Goal: Task Accomplishment & Management: Use online tool/utility

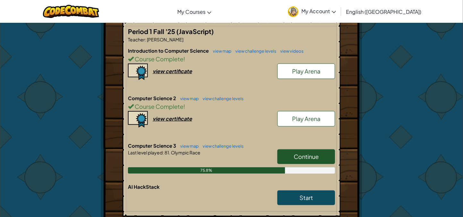
scroll to position [128, 0]
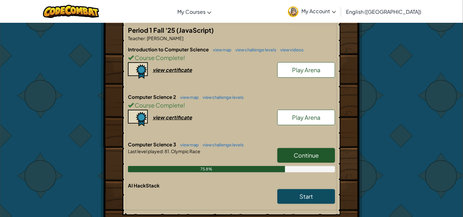
click at [334, 156] on link "Continue" at bounding box center [306, 155] width 58 height 15
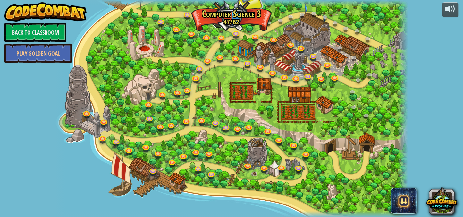
click at [219, 24] on link at bounding box center [218, 21] width 13 height 13
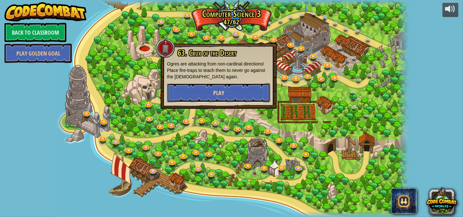
click at [218, 92] on span "Play" at bounding box center [218, 93] width 11 height 8
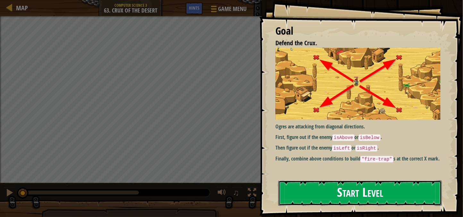
click at [371, 182] on button "Start Level" at bounding box center [360, 192] width 164 height 25
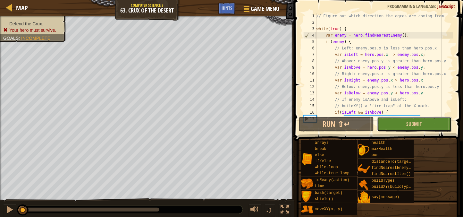
click at [395, 117] on button "Submit" at bounding box center [414, 124] width 75 height 15
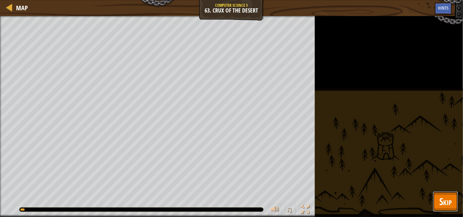
click at [451, 204] on span "Skip" at bounding box center [445, 201] width 13 height 13
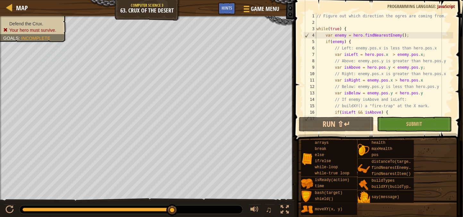
click at [401, 55] on div "// Figure out which direction the ogres are coming from. while ( true ) { var e…" at bounding box center [384, 70] width 138 height 115
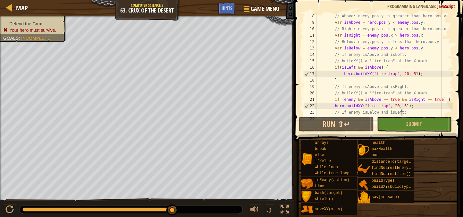
type textarea "// buildXY() a "fire-trap" at the X mark."
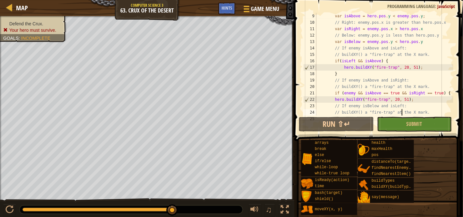
type textarea "// buildXY() a "fire-trap" at the X mark."
type textarea "hero.moveXY(40, 34);"
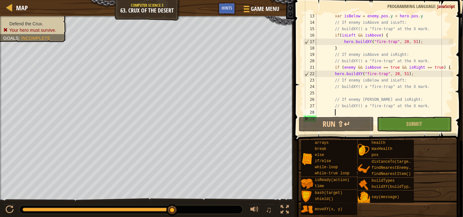
scroll to position [83, 0]
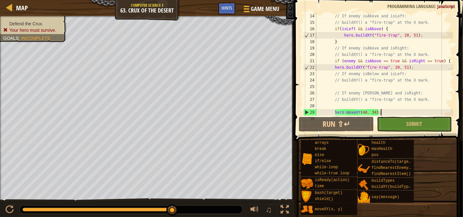
click at [362, 85] on div "// If enemy isAbove and isLeft: // buildXY() a "fire-trap" at the X mark. if ( …" at bounding box center [384, 70] width 138 height 115
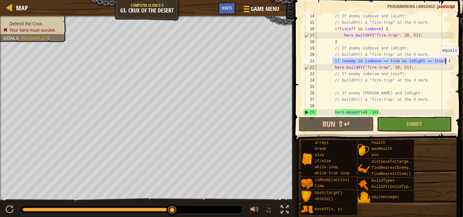
drag, startPoint x: 332, startPoint y: 59, endPoint x: 447, endPoint y: 62, distance: 114.5
click at [447, 62] on div "// If enemy isAbove and isLeft: // buildXY() a "fire-trap" at the X mark. if ( …" at bounding box center [384, 70] width 138 height 115
click at [422, 75] on div "// If enemy isAbove and isLeft: // buildXY() a "fire-trap" at the X mark. if ( …" at bounding box center [384, 70] width 138 height 115
type textarea "// If enemy isBelow and isLeft:"
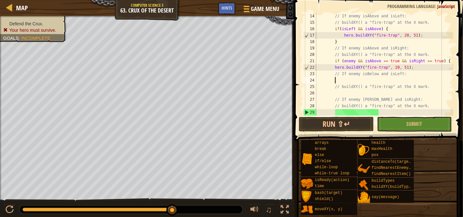
paste textarea "if (enemy && isAbove == true && isRight == true)"
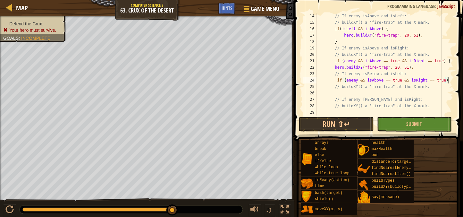
click at [379, 78] on div "// If enemy isAbove and isLeft: // buildXY() a "fire-trap" at the X mark. if ( …" at bounding box center [384, 70] width 138 height 115
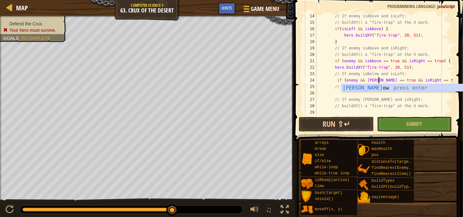
scroll to position [2, 5]
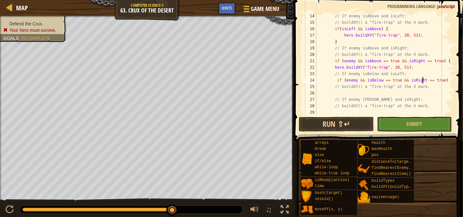
click at [422, 79] on div "// If enemy isAbove and isLeft: // buildXY() a "fire-trap" at the X mark. if ( …" at bounding box center [384, 70] width 138 height 115
click at [422, 79] on div "// If enemy isAbove and isLeft: // buildXY() a "fire-trap" at the X mark. if ( …" at bounding box center [384, 64] width 138 height 103
click at [422, 79] on div "// If enemy isAbove and isLeft: // buildXY() a "fire-trap" at the X mark. if ( …" at bounding box center [384, 70] width 138 height 115
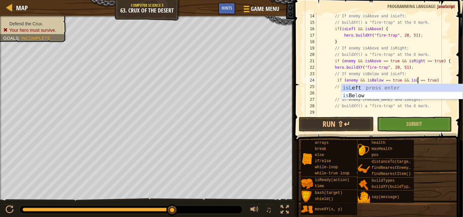
scroll to position [2, 8]
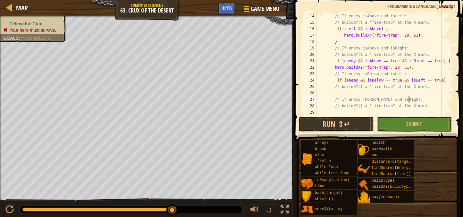
click at [415, 99] on div "// If enemy isAbove and isLeft: // buildXY() a "fire-trap" at the X mark. if ( …" at bounding box center [384, 70] width 138 height 115
type textarea "// If enemy [PERSON_NAME] and isRight:"
click at [403, 90] on div "// If enemy isAbove and isLeft: // buildXY() a "fire-trap" at the X mark. if ( …" at bounding box center [384, 70] width 138 height 115
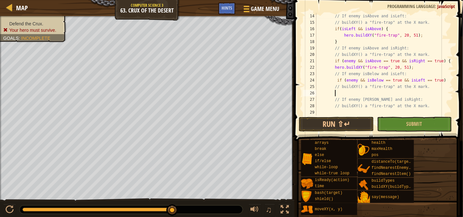
type textarea "h"
click at [450, 81] on div at bounding box center [450, 45] width 6 height 231
type textarea "if (enemy && isBelow == true && isLeft == true)"
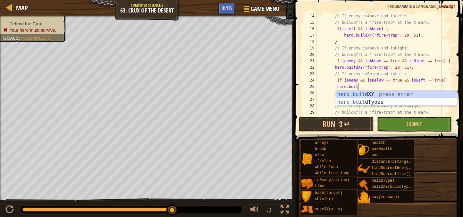
type textarea "hero.buildXY("fence", 36, 30);"
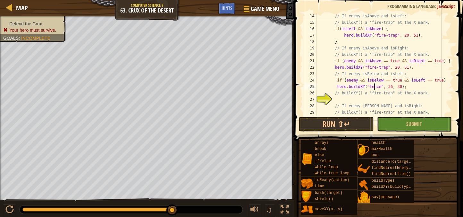
click at [374, 87] on div "// If enemy isAbove and isLeft: // buildXY() a "fire-trap" at the X mark. if ( …" at bounding box center [384, 70] width 138 height 115
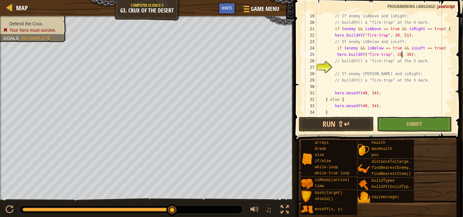
scroll to position [3, 7]
type textarea "hero.buildXY("fire-trap", 20, 17);"
click at [348, 70] on div "// If enemy isAbove and isRight: // buildXY() a "fire-trap" at the X mark. if (…" at bounding box center [384, 70] width 138 height 115
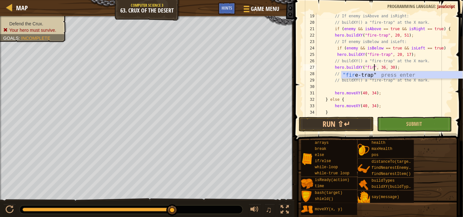
scroll to position [3, 5]
type textarea "hero.buildXY("fire-trap", 36, 30);"
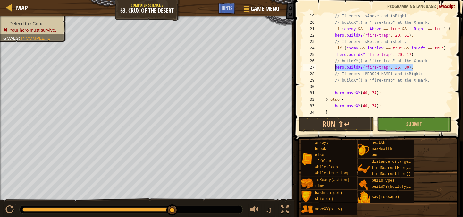
drag, startPoint x: 422, startPoint y: 68, endPoint x: 335, endPoint y: 66, distance: 86.9
click at [335, 66] on div "// If enemy isAbove and isRight: // buildXY() a "fire-trap" at the X mark. if (…" at bounding box center [384, 70] width 138 height 115
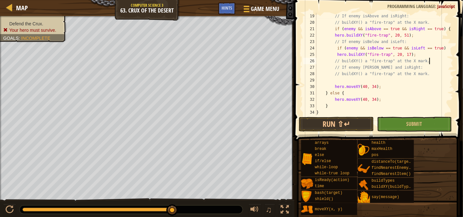
click at [414, 67] on div "// If enemy isAbove and isRight: // buildXY() a "fire-trap" at the X mark. if (…" at bounding box center [384, 70] width 138 height 115
type textarea "// If enemy [PERSON_NAME] and isRight:"
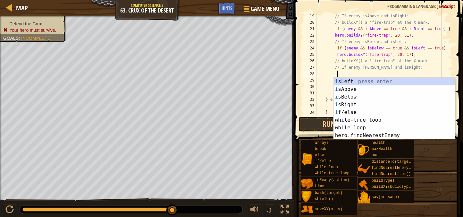
scroll to position [3, 2]
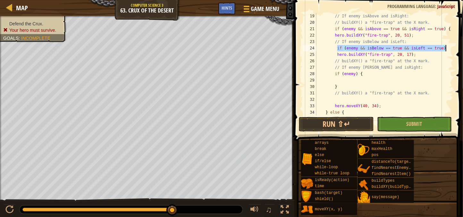
drag, startPoint x: 337, startPoint y: 49, endPoint x: 456, endPoint y: 49, distance: 118.9
click at [456, 49] on div "if (enemy) { 19 20 21 22 23 24 25 26 27 28 29 30 31 32 33 34 35 // If enemy isA…" at bounding box center [377, 83] width 171 height 160
click at [351, 86] on div "// If enemy isAbove and isRight: // buildXY() a "fire-trap" at the X mark. if (…" at bounding box center [384, 70] width 138 height 115
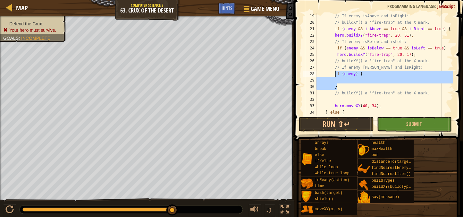
drag, startPoint x: 351, startPoint y: 86, endPoint x: 333, endPoint y: 74, distance: 22.0
click at [333, 74] on div "// If enemy isAbove and isRight: // buildXY() a "fire-trap" at the X mark. if (…" at bounding box center [384, 70] width 138 height 115
type textarea "if (enemy) {"
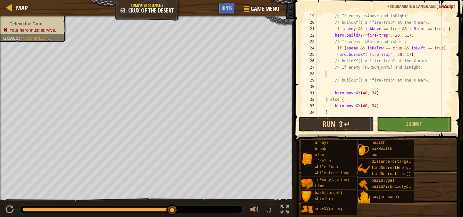
scroll to position [3, 0]
type textarea "// If enemy [PERSON_NAME] and isRight:"
paste textarea "if (enemy && isBelow == true && isLeft == true)"
click at [419, 75] on div "// If enemy isAbove and isRight: // buildXY() a "fire-trap" at the X mark. if (…" at bounding box center [384, 70] width 138 height 115
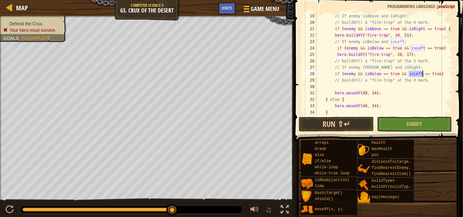
click at [419, 75] on div "// If enemy isAbove and isRight: // buildXY() a "fire-trap" at the X mark. if (…" at bounding box center [384, 70] width 138 height 115
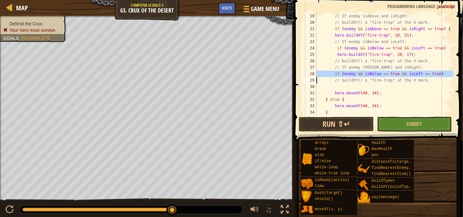
click at [419, 75] on div "// If enemy isAbove and isRight: // buildXY() a "fire-trap" at the X mark. if (…" at bounding box center [384, 64] width 138 height 103
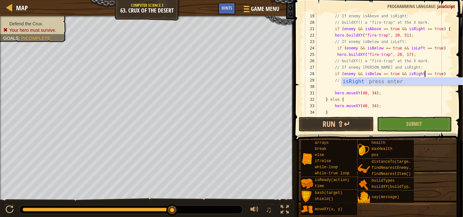
click at [442, 95] on div "// If enemy isAbove and isRight: // buildXY() a "fire-trap" at the X mark. if (…" at bounding box center [384, 70] width 138 height 115
type textarea "hero.moveXY(40, 34);"
click at [399, 84] on div "// If enemy isAbove and isRight: // buildXY() a "fire-trap" at the X mark. if (…" at bounding box center [384, 70] width 138 height 115
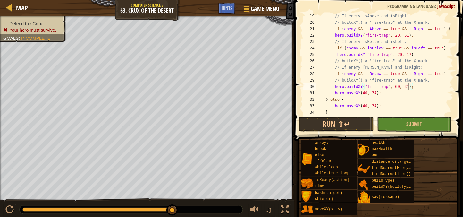
scroll to position [3, 7]
click at [450, 73] on div at bounding box center [450, 16] width 6 height 237
click at [419, 89] on div "// If enemy isAbove and isRight: // buildXY() a "fire-trap" at the X mark. if (…" at bounding box center [384, 70] width 138 height 115
type textarea "hero.buildXY("fire-trap", 60, 17);"
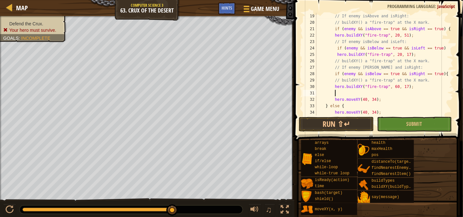
scroll to position [3, 1]
click at [418, 35] on div "// If enemy isAbove and isRight: // buildXY() a "fire-trap" at the X mark. if (…" at bounding box center [384, 70] width 138 height 115
type textarea "hero.buildXY("fire-trap", 20, 51);"
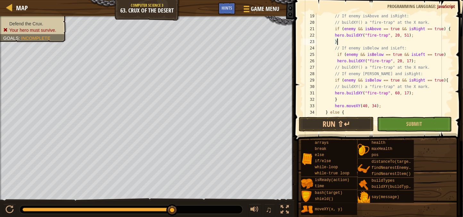
click at [452, 54] on div at bounding box center [450, 23] width 6 height 250
type textarea "hero.buildXY("fire-trap", 20, 17);"
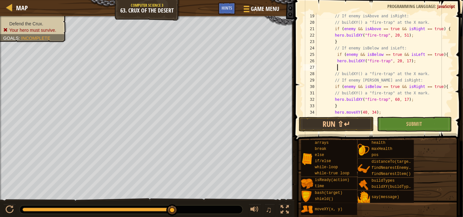
scroll to position [3, 2]
click at [341, 119] on button "Run ⇧↵" at bounding box center [336, 124] width 75 height 15
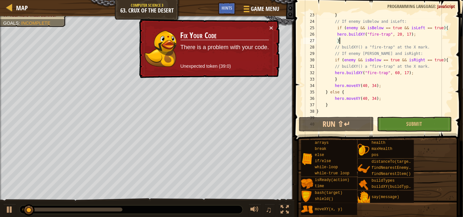
scroll to position [154, 0]
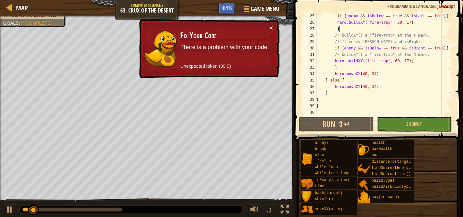
click at [323, 105] on div "if ( enemy && isBelow == true && isLeft == true ) { hero . buildXY ( "fire-trap…" at bounding box center [384, 70] width 138 height 115
type textarea "}"
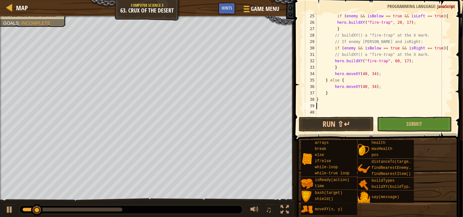
scroll to position [147, 0]
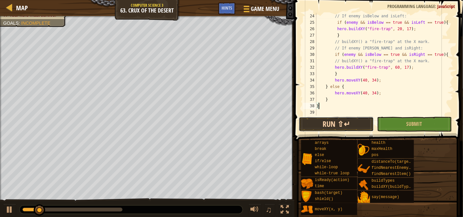
click at [334, 120] on button "Run ⇧↵" at bounding box center [336, 124] width 75 height 15
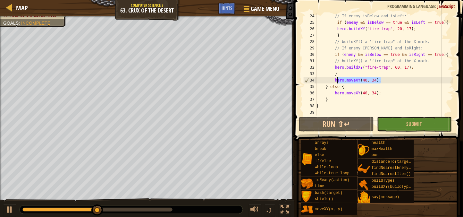
drag, startPoint x: 386, startPoint y: 80, endPoint x: 336, endPoint y: 79, distance: 50.7
click at [336, 79] on div "// If enemy isBelow and isLeft: if ( enemy && isBelow == true && isLeft == true…" at bounding box center [384, 70] width 138 height 115
type textarea "hero.moveXY(40, 34);"
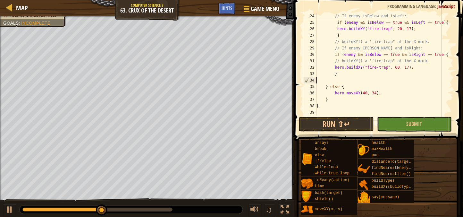
scroll to position [141, 0]
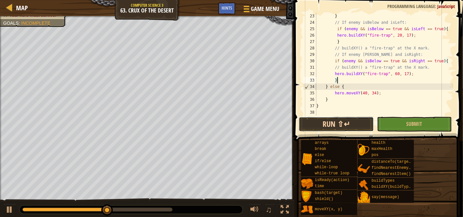
click at [350, 117] on button "Run ⇧↵" at bounding box center [336, 124] width 75 height 15
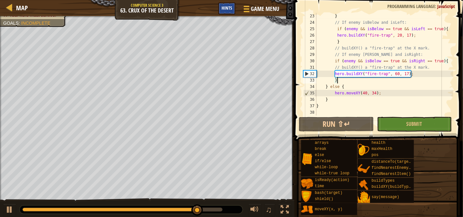
click at [234, 6] on div "Hints" at bounding box center [226, 9] width 17 height 12
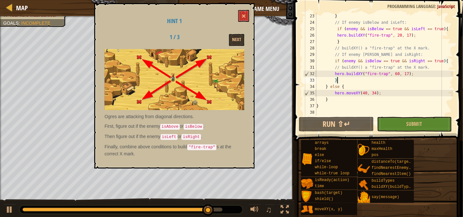
click at [234, 6] on div "Hint 1 1 / 3 Next Ogres are attacking from diagonal directions. First, figure o…" at bounding box center [174, 85] width 160 height 165
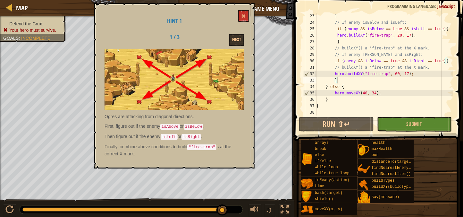
click at [245, 38] on div "Next" at bounding box center [224, 40] width 50 height 12
click at [242, 38] on button "Next" at bounding box center [236, 40] width 15 height 12
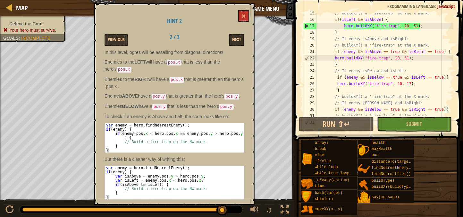
scroll to position [89, 0]
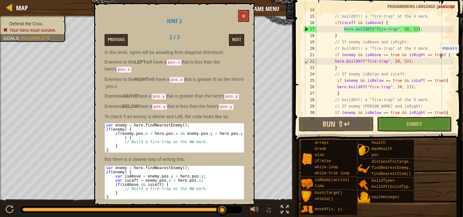
click at [442, 53] on div "// If enemy isAbove and isLeft: // buildXY() a "fire-trap" at the X mark. if ( …" at bounding box center [384, 64] width 138 height 115
click at [443, 54] on pre "equals" at bounding box center [450, 49] width 19 height 10
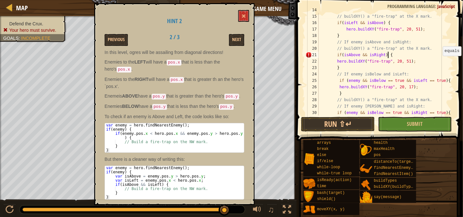
scroll to position [3, 5]
click at [352, 66] on div "// If enemy isAbove and isLeft: // buildXY() a "fire-trap" at the X mark. if ( …" at bounding box center [385, 64] width 136 height 115
click at [240, 13] on button at bounding box center [243, 16] width 11 height 12
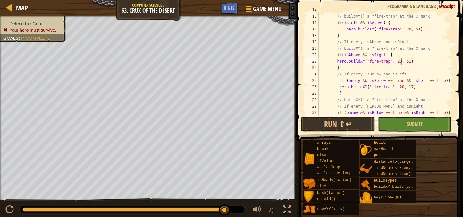
click at [401, 59] on div "// If enemy isAbove and isLeft: // buildXY() a "fire-trap" at the X mark. if ( …" at bounding box center [385, 64] width 136 height 115
click at [349, 74] on div "// If enemy isAbove and isLeft: // buildXY() a "fire-trap" at the X mark. if ( …" at bounding box center [385, 64] width 136 height 115
drag, startPoint x: 446, startPoint y: 79, endPoint x: 354, endPoint y: 82, distance: 91.8
click at [354, 82] on div "// If enemy isAbove and isLeft: // buildXY() a "fire-trap" at the X mark. if ( …" at bounding box center [385, 64] width 136 height 115
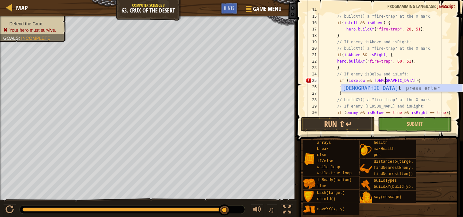
scroll to position [3, 5]
click at [387, 78] on div "// If enemy isAbove and isLeft: // buildXY() a "fire-trap" at the X mark. if ( …" at bounding box center [385, 64] width 136 height 115
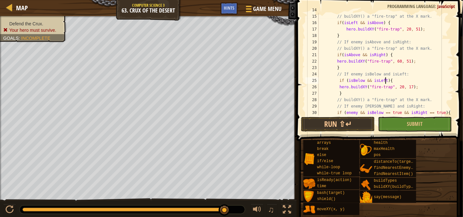
click at [390, 86] on div "// If enemy isAbove and isLeft: // buildXY() a "fire-trap" at the X mark. if ( …" at bounding box center [385, 64] width 136 height 115
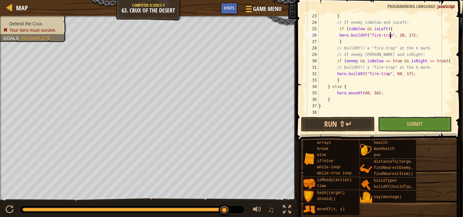
scroll to position [141, 0]
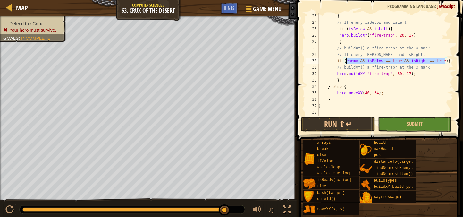
drag, startPoint x: 446, startPoint y: 61, endPoint x: 347, endPoint y: 63, distance: 99.1
click at [347, 63] on div "} // If enemy isBelow and isLeft: if ( isBelow && isLeft ) { hero . buildXY ( "…" at bounding box center [385, 70] width 136 height 115
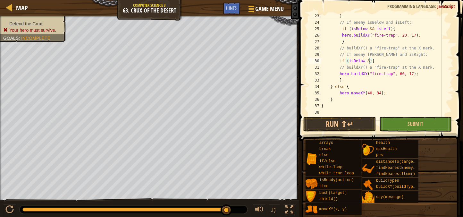
scroll to position [3, 4]
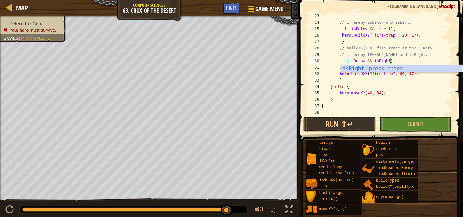
click at [366, 78] on div "} // If enemy isBelow and isLeft: if ( isBelow && isLeft ) { hero . buildXY ( "…" at bounding box center [386, 70] width 133 height 115
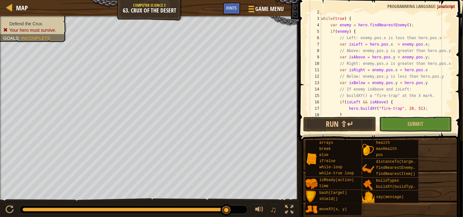
scroll to position [0, 0]
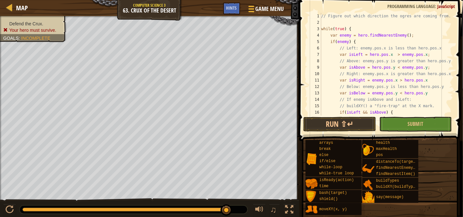
click at [381, 30] on div "// Figure out which direction the ogres are coming from. while ( true ) { var e…" at bounding box center [386, 70] width 133 height 115
click at [379, 42] on div "// Figure out which direction the ogres are coming from. while ( true ) { var e…" at bounding box center [386, 70] width 133 height 115
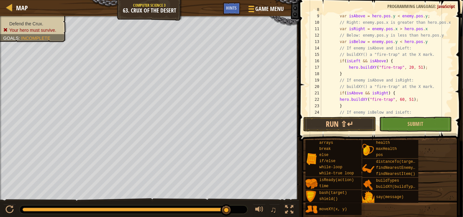
scroll to position [141, 0]
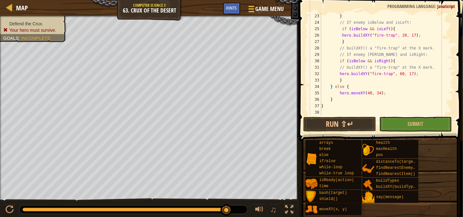
click at [338, 100] on div "} // If enemy isBelow and isLeft: if ( isBelow && isLeft ) { hero . buildXY ( "…" at bounding box center [386, 70] width 133 height 115
click at [375, 101] on div "} // If enemy isBelow and isLeft: if ( isBelow && isLeft ) { hero . buildXY ( "…" at bounding box center [386, 70] width 133 height 115
click at [341, 106] on div "} // If enemy isBelow and isLeft: if ( isBelow && isLeft ) { hero . buildXY ( "…" at bounding box center [386, 70] width 133 height 115
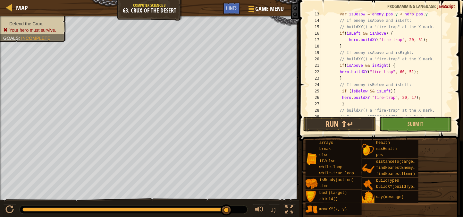
scroll to position [0, 0]
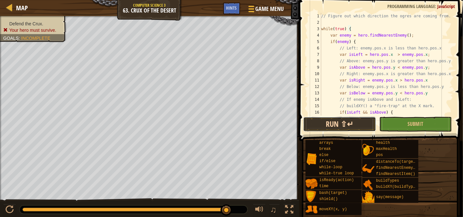
click at [360, 127] on button "Run ⇧↵" at bounding box center [339, 124] width 72 height 15
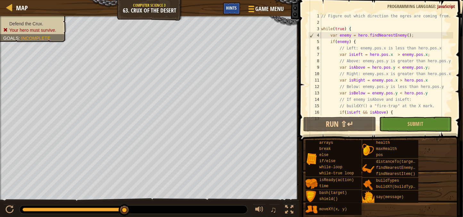
click at [228, 6] on span "Hints" at bounding box center [231, 8] width 11 height 6
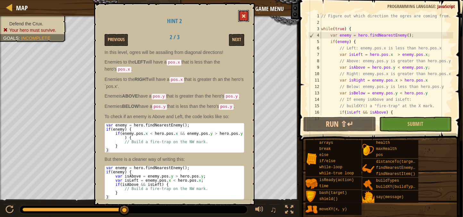
click at [243, 16] on span at bounding box center [243, 16] width 4 height 4
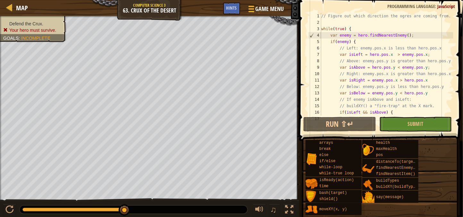
click at [433, 77] on div "// Figure out which direction the ogres are coming from. while ( true ) { var e…" at bounding box center [386, 70] width 133 height 115
click at [438, 94] on div "// Figure out which direction the ogres are coming from. while ( true ) { var e…" at bounding box center [386, 70] width 133 height 115
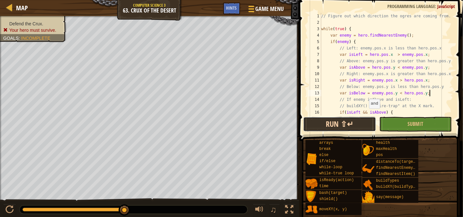
click at [338, 128] on button "Run ⇧↵" at bounding box center [339, 124] width 72 height 15
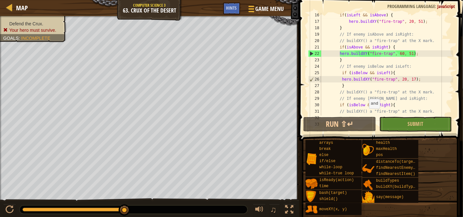
scroll to position [98, 0]
click at [427, 53] on div "if ( isLeft && [PERSON_NAME] ) { hero . buildXY ( "fire-trap" , 20 , 51 ) ; } /…" at bounding box center [386, 68] width 133 height 115
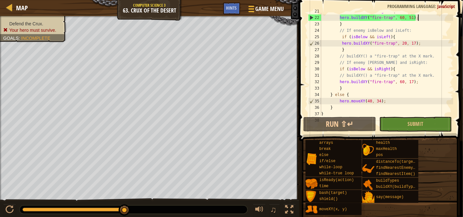
scroll to position [141, 0]
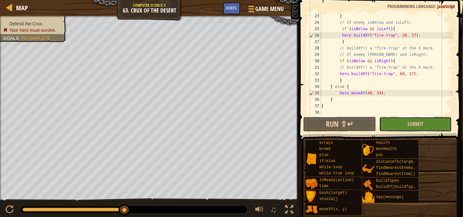
click at [398, 119] on button "Submit" at bounding box center [415, 124] width 72 height 15
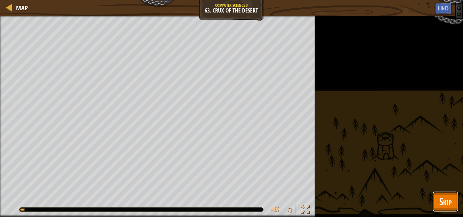
click at [444, 197] on span "Skip" at bounding box center [445, 201] width 13 height 13
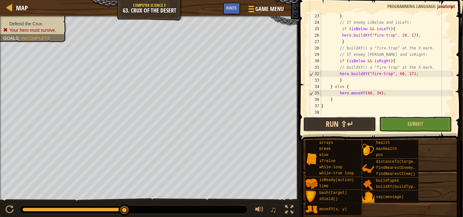
click at [332, 119] on button "Run ⇧↵" at bounding box center [339, 124] width 72 height 15
click at [322, 129] on button "Run ⇧↵" at bounding box center [339, 124] width 72 height 15
click at [356, 121] on button "Run ⇧↵" at bounding box center [339, 124] width 72 height 15
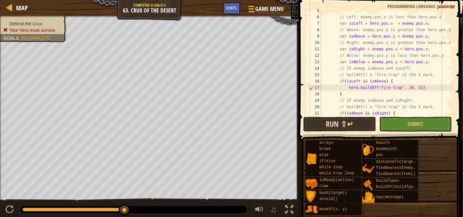
scroll to position [28, 0]
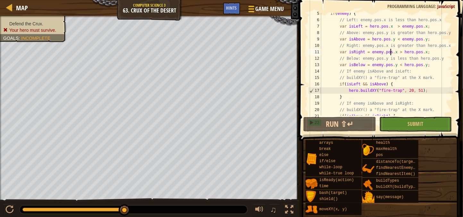
click at [390, 51] on div "if ( enemy ) { // Left: enemy.pos.x is less than hero.pos.x var isLeft = hero .…" at bounding box center [386, 67] width 133 height 115
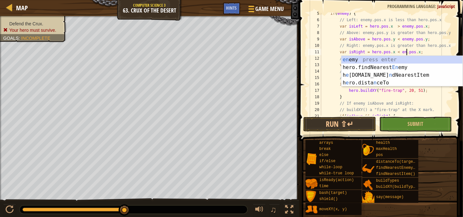
scroll to position [3, 8]
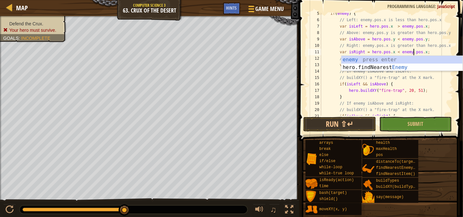
click at [406, 87] on div "if ( enemy ) { // Left: enemy.pos.x is less than hero.pos.x var isLeft = hero .…" at bounding box center [386, 67] width 133 height 115
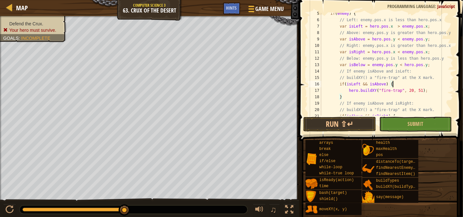
scroll to position [3, 5]
click at [377, 65] on div "if ( enemy ) { // Left: enemy.pos.x is less than hero.pos.x var isLeft = hero .…" at bounding box center [386, 67] width 133 height 115
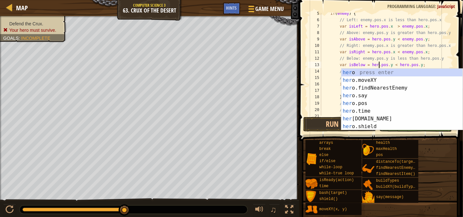
scroll to position [3, 4]
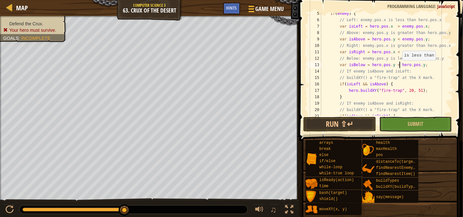
click at [399, 64] on div "if ( enemy ) { // Left: enemy.pos.x is less than hero.pos.x var isLeft = hero .…" at bounding box center [386, 67] width 133 height 115
click at [410, 65] on div "if ( enemy ) { // Left: enemy.pos.x is less than hero.pos.x var isLeft = hero .…" at bounding box center [386, 67] width 133 height 115
click at [409, 65] on div "if ( enemy ) { // Left: enemy.pos.x is less than hero.pos.x var isLeft = hero .…" at bounding box center [386, 67] width 133 height 115
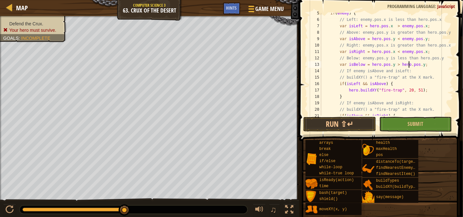
click at [409, 65] on div "if ( enemy ) { // Left: enemy.pos.x is less than hero.pos.x var isLeft = hero .…" at bounding box center [386, 67] width 133 height 115
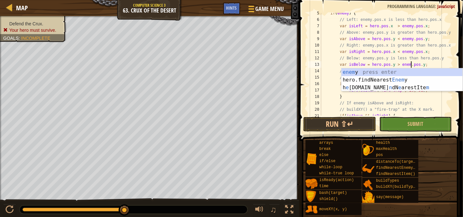
scroll to position [3, 8]
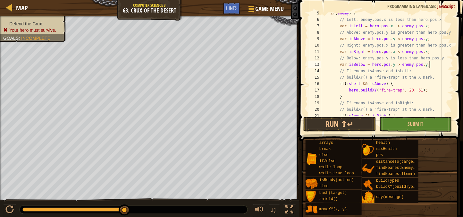
click at [436, 63] on div "if ( enemy ) { // Left: enemy.pos.x is less than hero.pos.x var isLeft = hero .…" at bounding box center [386, 67] width 133 height 115
click at [356, 122] on button "Run ⇧↵" at bounding box center [339, 124] width 72 height 15
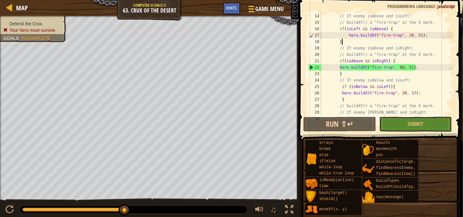
scroll to position [3, 1]
click at [362, 86] on div "// If enemy isAbove and isLeft: // buildXY() a "fire-trap" at the X mark. if ( …" at bounding box center [386, 70] width 133 height 115
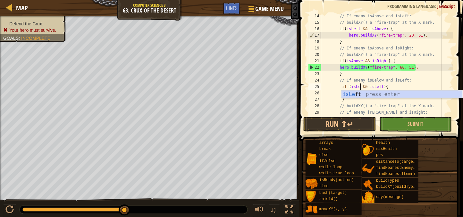
scroll to position [3, 3]
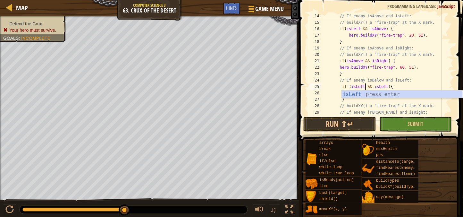
click at [386, 84] on div "// If enemy isAbove and isLeft: // buildXY() a "fire-trap" at the X mark. if ( …" at bounding box center [386, 70] width 133 height 115
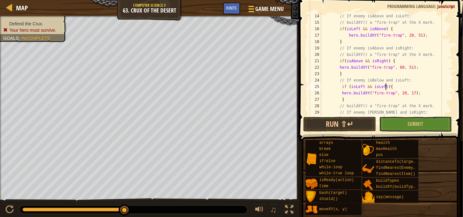
click at [386, 84] on div "// If enemy isAbove and isLeft: // buildXY() a "fire-trap" at the X mark. if ( …" at bounding box center [386, 70] width 133 height 115
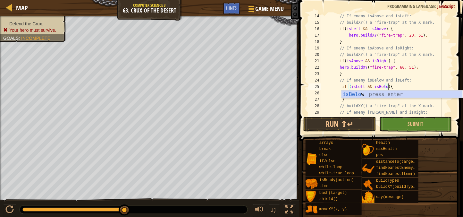
scroll to position [3, 5]
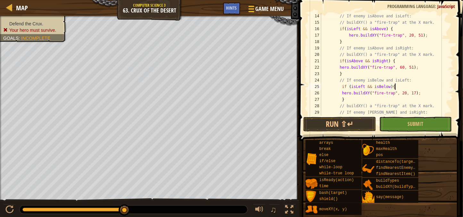
click at [413, 85] on div "// If enemy isAbove and isLeft: // buildXY() a "fire-trap" at the X mark. if ( …" at bounding box center [386, 70] width 133 height 115
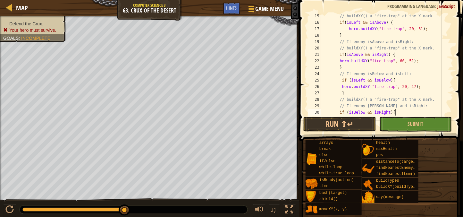
scroll to position [96, 0]
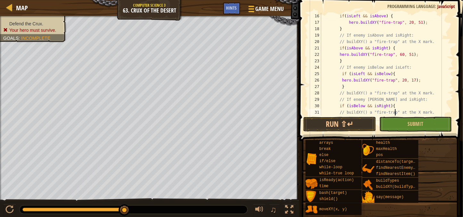
click at [357, 105] on div "if ( isLeft && [PERSON_NAME] ) { hero . buildXY ( "fire-trap" , 20 , 51 ) ; } /…" at bounding box center [386, 70] width 133 height 115
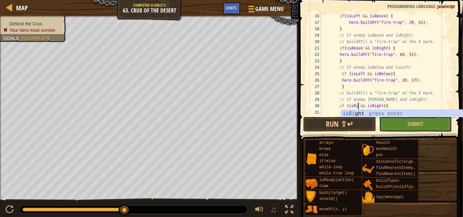
scroll to position [3, 3]
click at [384, 105] on div "if ( isLeft && [PERSON_NAME] ) { hero . buildXY ( "fire-trap" , 20 , 51 ) ; } /…" at bounding box center [386, 70] width 133 height 115
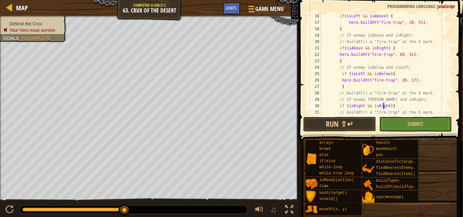
click at [384, 105] on div "if ( isLeft && [PERSON_NAME] ) { hero . buildXY ( "fire-trap" , 20 , 51 ) ; } /…" at bounding box center [386, 70] width 133 height 115
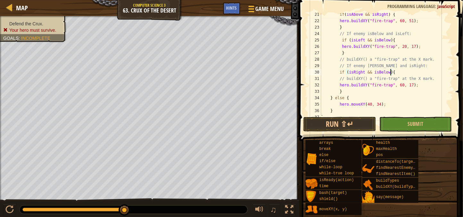
scroll to position [141, 0]
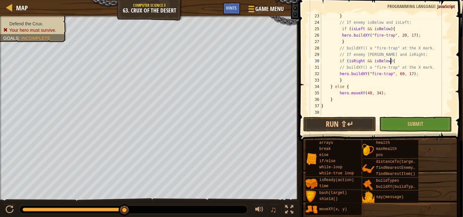
click at [349, 80] on div "} // If enemy isBelow and isLeft: if ( isLeft && [PERSON_NAME] ) { hero . build…" at bounding box center [386, 70] width 133 height 115
type textarea "}"
type textarea "hero.moveXY(40, 34);"
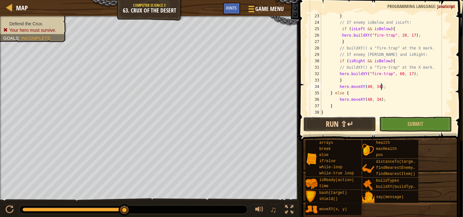
click at [346, 125] on button "Run ⇧↵" at bounding box center [339, 124] width 72 height 15
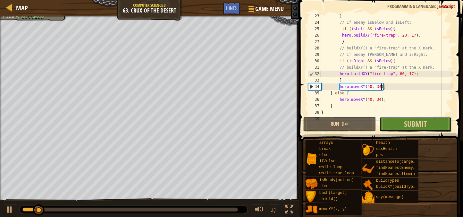
click at [411, 129] on button "Submit" at bounding box center [415, 124] width 72 height 15
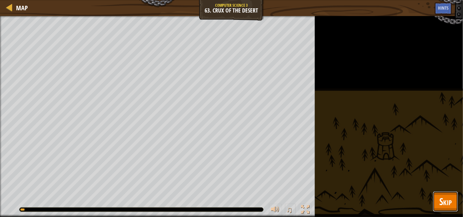
click at [448, 208] on button "Skip" at bounding box center [445, 201] width 25 height 21
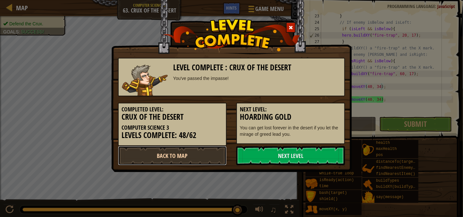
click at [203, 156] on link "Back to Map" at bounding box center [172, 155] width 109 height 19
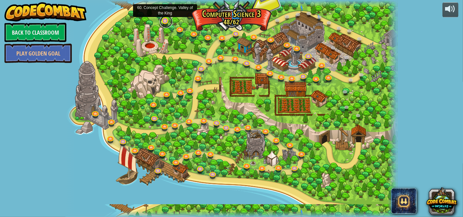
click at [167, 20] on link at bounding box center [166, 21] width 13 height 13
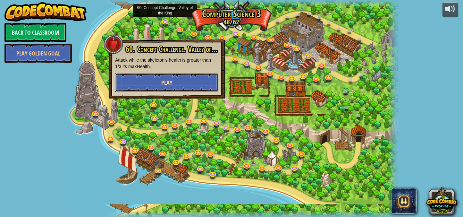
click at [174, 79] on button "Play" at bounding box center [166, 82] width 103 height 19
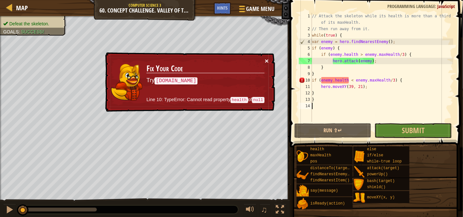
click at [266, 59] on button "×" at bounding box center [267, 62] width 4 height 7
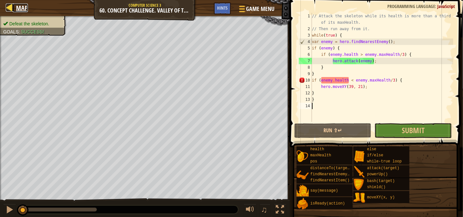
click at [7, 4] on div at bounding box center [10, 8] width 8 height 8
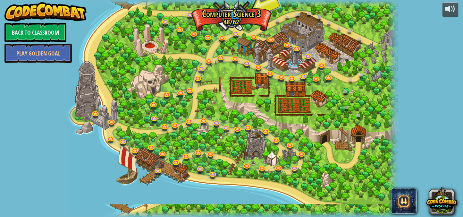
click at [230, 22] on div at bounding box center [231, 108] width 332 height 217
click at [231, 23] on link at bounding box center [236, 20] width 13 height 13
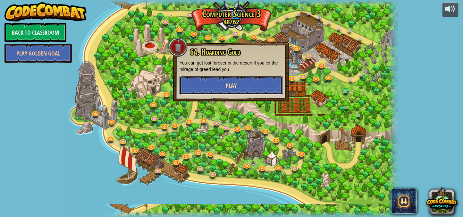
click at [235, 87] on span "Play" at bounding box center [231, 85] width 11 height 8
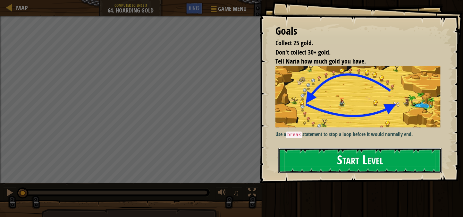
click at [335, 150] on button "Start Level" at bounding box center [360, 160] width 164 height 25
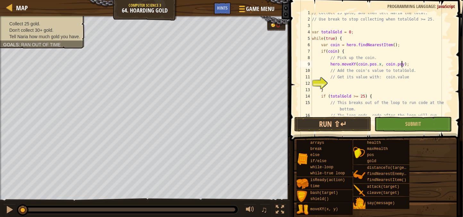
scroll to position [2, 8]
type textarea "hero.moveXY(coin.pos.x, coin.pos.y);"
click at [336, 86] on div "// Collect 25 gold, and then tell Naria the total. // Use break to stop collect…" at bounding box center [382, 67] width 143 height 115
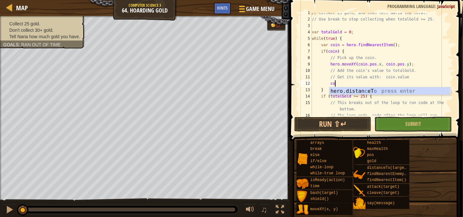
type textarea "c"
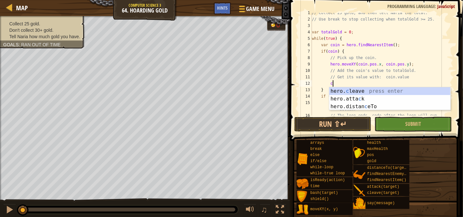
scroll to position [3, 1]
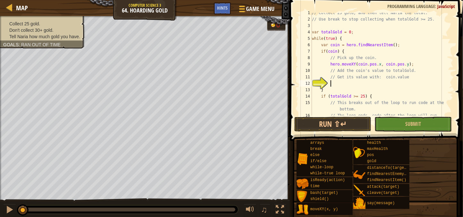
click at [231, 10] on div "Game Menu Done Hints" at bounding box center [246, 10] width 65 height 15
click at [226, 8] on span "Hints" at bounding box center [222, 8] width 11 height 6
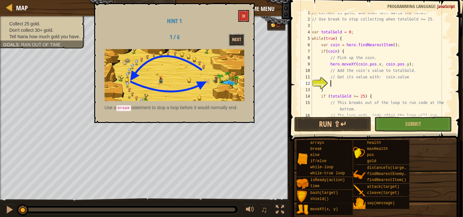
click at [238, 37] on button "Next" at bounding box center [236, 40] width 15 height 12
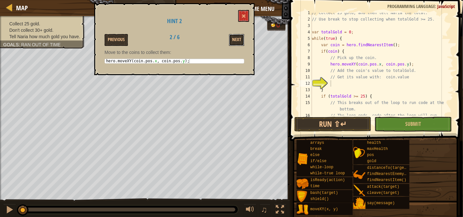
click at [238, 37] on button "Next" at bounding box center [236, 40] width 15 height 12
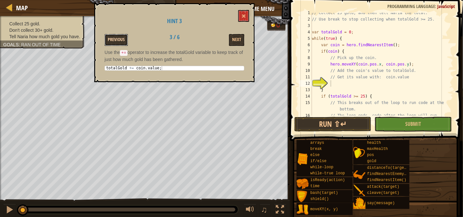
click at [114, 38] on button "Previous" at bounding box center [116, 40] width 23 height 12
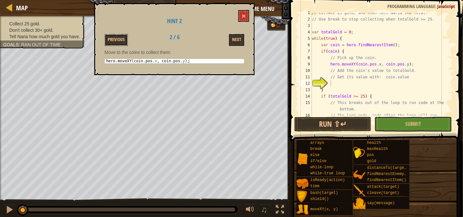
click at [114, 38] on button "Previous" at bounding box center [116, 40] width 23 height 12
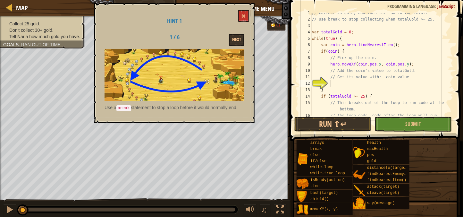
click at [119, 107] on code "break" at bounding box center [123, 108] width 15 height 6
click at [230, 45] on button "Next" at bounding box center [236, 40] width 15 height 12
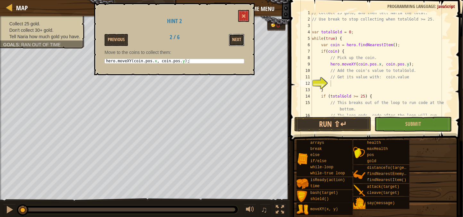
click at [230, 45] on button "Next" at bounding box center [236, 40] width 15 height 12
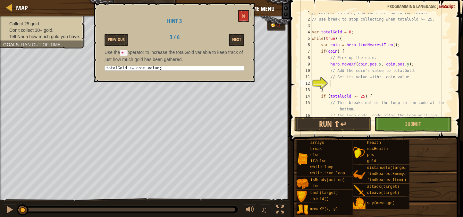
type textarea "// Get its value with: coin.value"
click at [336, 80] on div "// Collect 25 gold, and then tell Naria the total. // Use break to stop collect…" at bounding box center [382, 67] width 143 height 115
click at [337, 85] on div "// Collect 25 gold, and then tell Naria the total. // Use break to stop collect…" at bounding box center [382, 67] width 143 height 115
click at [412, 78] on div "// Collect 25 gold, and then tell Naria the total. // Use break to stop collect…" at bounding box center [382, 67] width 143 height 115
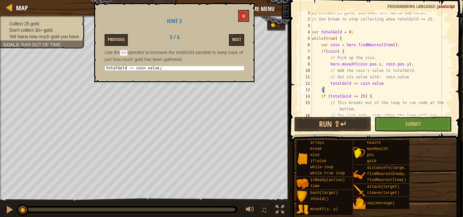
scroll to position [3, 1]
type textarea "// This breaks out of the loop to run code at the bottom."
click at [248, 10] on button at bounding box center [243, 16] width 11 height 12
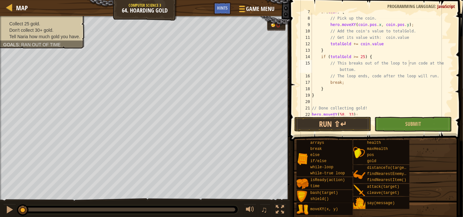
scroll to position [64, 0]
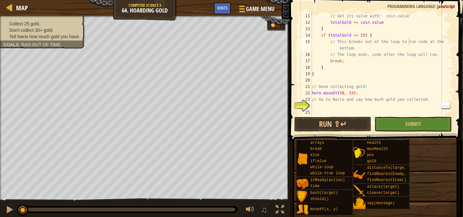
click at [376, 107] on div "// Get its value with: coin.value totalGold += coin . value } if ( totalGold >=…" at bounding box center [382, 70] width 143 height 115
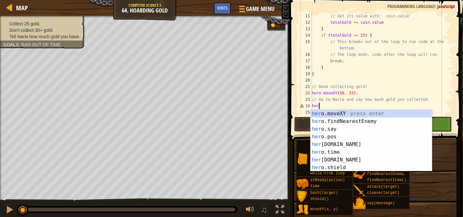
scroll to position [3, 0]
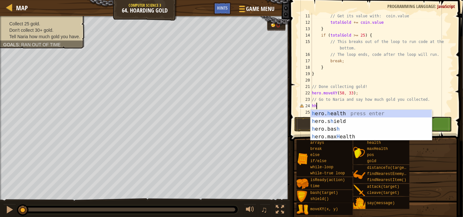
type textarea "h"
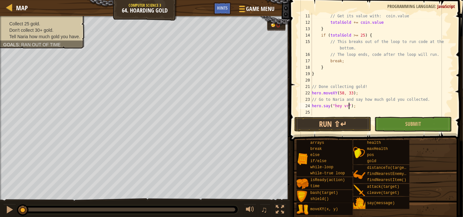
scroll to position [3, 3]
click at [351, 119] on button "Run ⇧↵" at bounding box center [332, 124] width 77 height 15
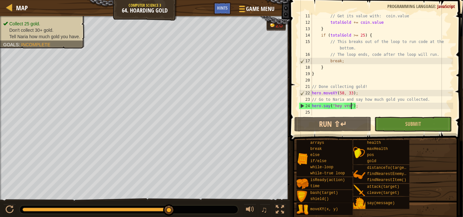
click at [349, 108] on div "// Get its value with: coin.value totalGold += coin . value } if ( totalGold >=…" at bounding box center [382, 70] width 143 height 115
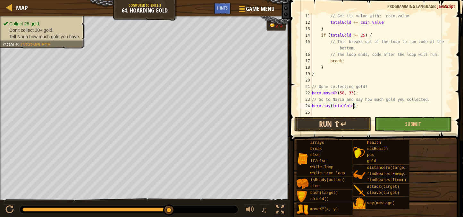
type textarea "hero.say(totalGold);"
click at [355, 123] on button "Run ⇧↵" at bounding box center [332, 124] width 77 height 15
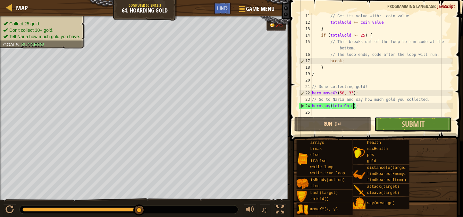
click at [385, 122] on button "Submit" at bounding box center [412, 124] width 77 height 15
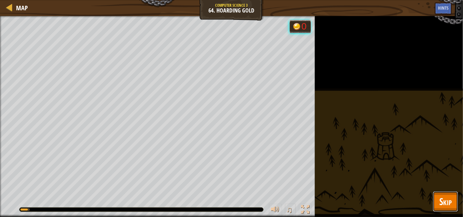
click at [434, 192] on button "Skip" at bounding box center [445, 201] width 25 height 21
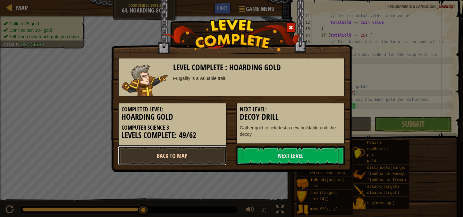
click at [222, 155] on link "Back to Map" at bounding box center [172, 155] width 109 height 19
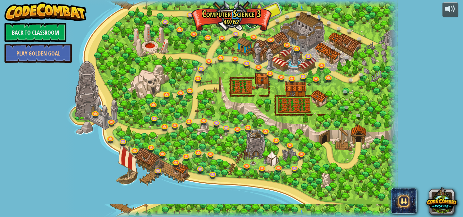
click at [250, 21] on link at bounding box center [252, 21] width 13 height 13
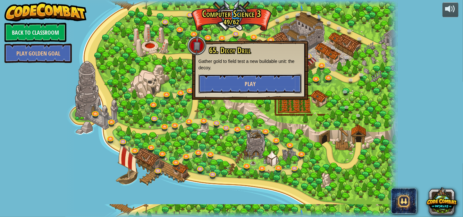
click at [267, 75] on button "Play" at bounding box center [249, 83] width 103 height 19
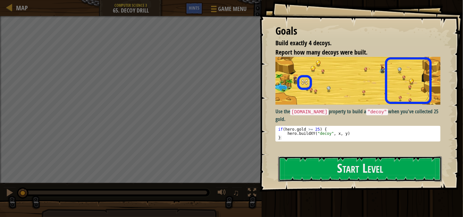
click at [334, 180] on button "Start Level" at bounding box center [360, 168] width 164 height 25
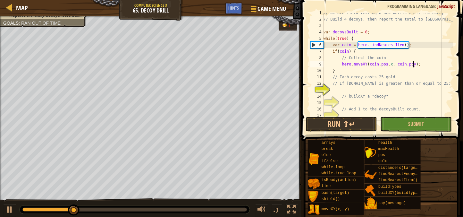
scroll to position [2, 8]
type textarea "hero.moveXY(coin.pos.x, coin.pos.y);"
click at [376, 88] on div "// We are field testing a new battle unit: the decoy. // Build 4 decoys, then r…" at bounding box center [387, 67] width 131 height 115
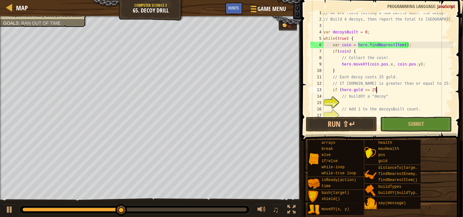
scroll to position [3, 4]
type textarea "if ([DOMAIN_NAME] >= 25){"
click at [384, 100] on div "// We are field testing a new battle unit: the decoy. // Build 4 decoys, then r…" at bounding box center [387, 67] width 131 height 115
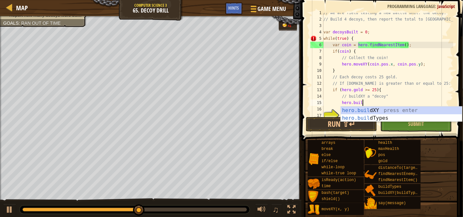
scroll to position [3, 3]
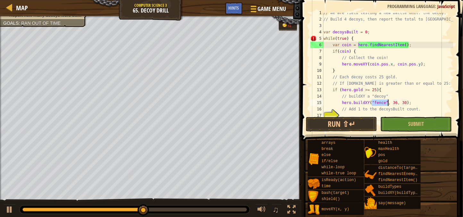
click at [381, 102] on div "// We are field testing a new battle unit: the decoy. // Build 4 decoys, then r…" at bounding box center [387, 64] width 131 height 103
click at [382, 102] on div "// We are field testing a new battle unit: the decoy. // Build 4 decoys, then r…" at bounding box center [387, 67] width 131 height 115
type textarea "hero.buildXY("decoy", 36, 30);"
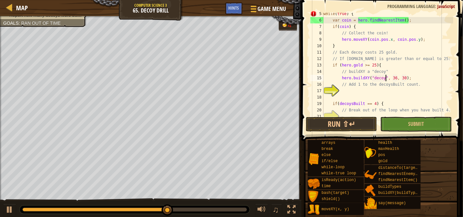
scroll to position [28, 0]
click at [346, 89] on div "while ( true ) { var coin = hero . findNearestItem ( ) ; if ( coin ) { // Colle…" at bounding box center [387, 67] width 131 height 115
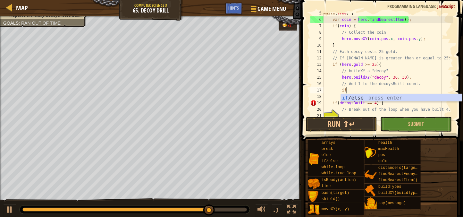
type textarea "i"
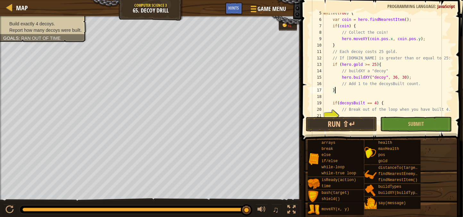
click at [431, 84] on div "while ( true ) { var coin = hero . findNearestItem ( ) ; if ( coin ) { // Colle…" at bounding box center [387, 67] width 131 height 115
type textarea "// Add 1 to the decoysBuilt count."
type textarea "t"
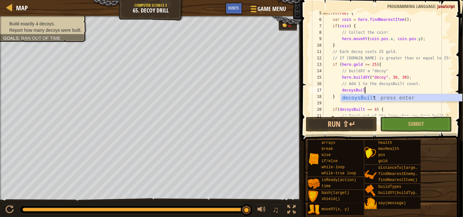
scroll to position [3, 3]
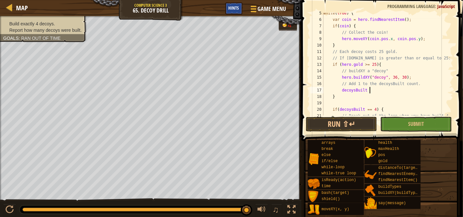
click at [240, 9] on div "Hints" at bounding box center [233, 9] width 17 height 12
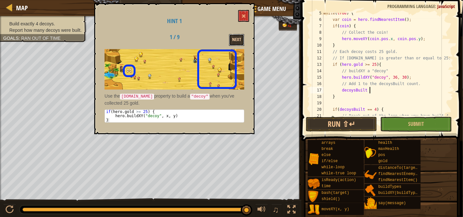
click at [241, 42] on button "Next" at bounding box center [236, 40] width 15 height 12
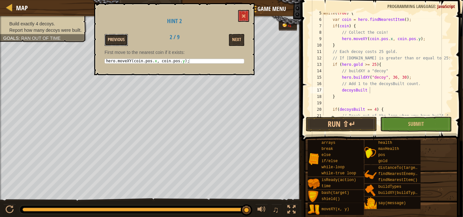
click at [108, 39] on button "Previous" at bounding box center [116, 40] width 23 height 12
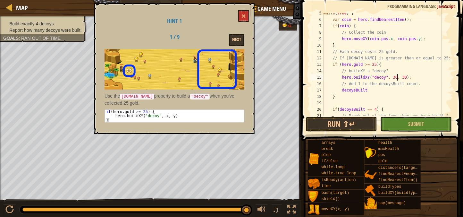
click at [397, 77] on div "while ( true ) { var coin = hero . findNearestItem ( ) ; if ( coin ) { // Colle…" at bounding box center [387, 67] width 131 height 115
click at [404, 78] on div "while ( true ) { var coin = hero . findNearestItem ( ) ; if ( coin ) { // Colle…" at bounding box center [387, 67] width 131 height 115
click at [244, 41] on button "Next" at bounding box center [236, 40] width 15 height 12
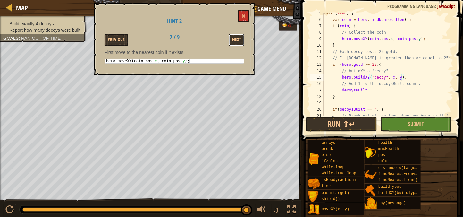
click at [244, 41] on button "Next" at bounding box center [236, 40] width 15 height 12
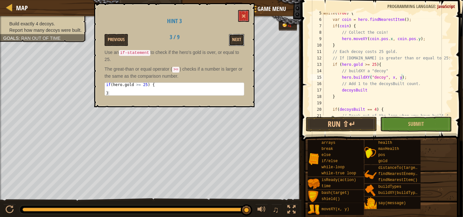
click at [244, 41] on button "Next" at bounding box center [236, 40] width 15 height 12
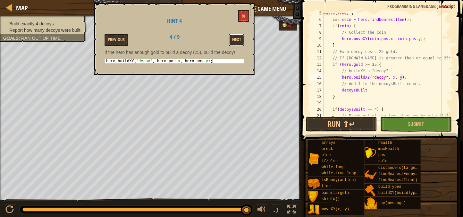
click at [244, 41] on button "Next" at bounding box center [236, 40] width 15 height 12
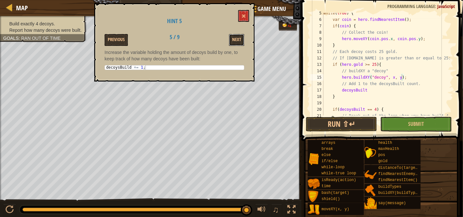
click at [244, 41] on button "Next" at bounding box center [236, 40] width 15 height 12
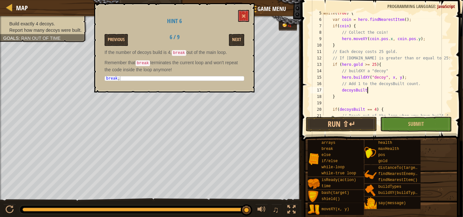
click at [366, 91] on div "while ( true ) { var coin = hero . findNearestItem ( ) ; if ( coin ) { // Colle…" at bounding box center [387, 67] width 131 height 115
click at [343, 126] on button "Run ⇧↵" at bounding box center [341, 124] width 71 height 15
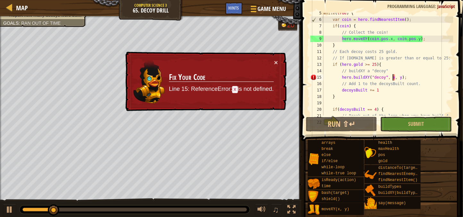
click at [392, 77] on div "while ( true ) { var coin = hero . findNearestItem ( ) ; if ( coin ) { // Colle…" at bounding box center [387, 67] width 131 height 115
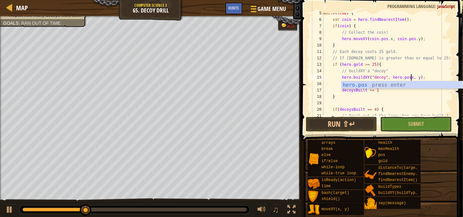
scroll to position [3, 7]
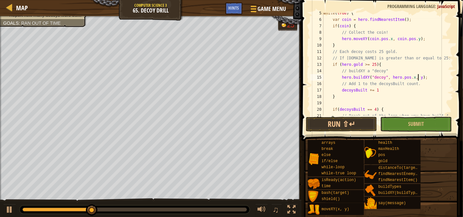
click at [419, 80] on div "while ( true ) { var coin = hero . findNearestItem ( ) ; if ( coin ) { // Colle…" at bounding box center [387, 67] width 131 height 115
type textarea "hero.buildXY("decoy", hero.pos.x, hero.pos.y);"
click at [361, 123] on button "Run ⇧↵" at bounding box center [341, 124] width 71 height 15
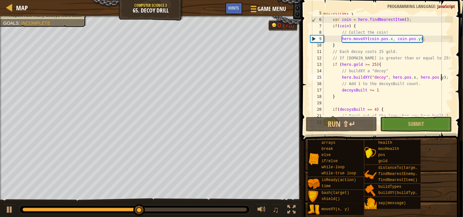
click at [206, 207] on div "0:48.8 Now: 0:31.2 Max: 0:59.9" at bounding box center [134, 209] width 224 height 4
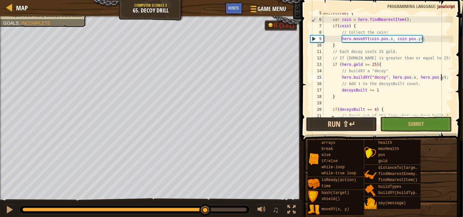
click at [333, 122] on button "Run ⇧↵" at bounding box center [341, 124] width 71 height 15
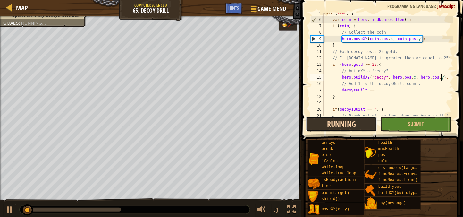
click at [333, 122] on button "Running" at bounding box center [341, 124] width 71 height 15
click at [333, 122] on button "Run ⇧↵" at bounding box center [341, 124] width 71 height 15
click at [333, 122] on button "Running" at bounding box center [341, 124] width 71 height 15
click at [332, 122] on button "Running" at bounding box center [341, 124] width 71 height 15
click at [332, 122] on button "Run ⇧↵" at bounding box center [341, 124] width 71 height 15
